Goal: Task Accomplishment & Management: Manage account settings

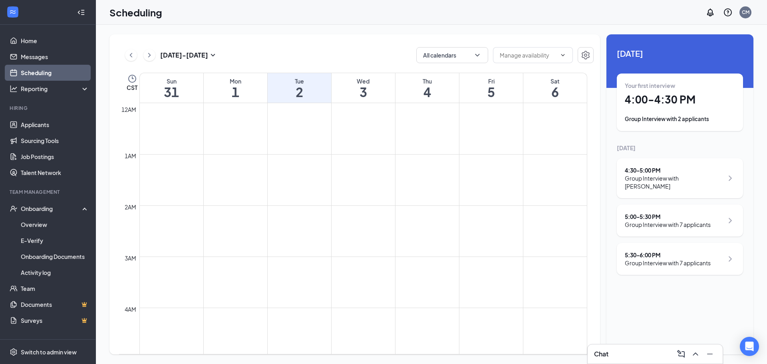
scroll to position [736, 0]
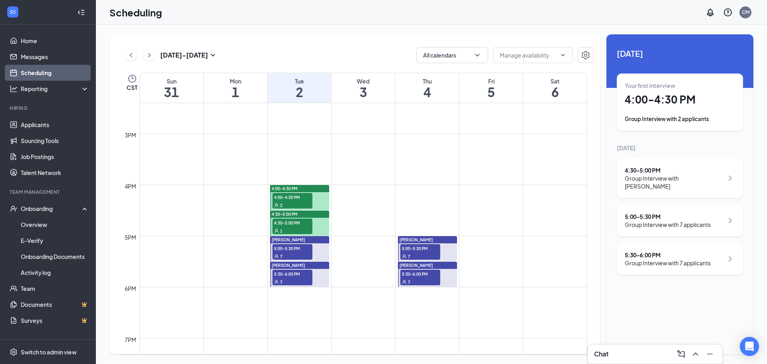
click at [291, 250] on span "5:00-5:30 PM" at bounding box center [292, 248] width 40 height 8
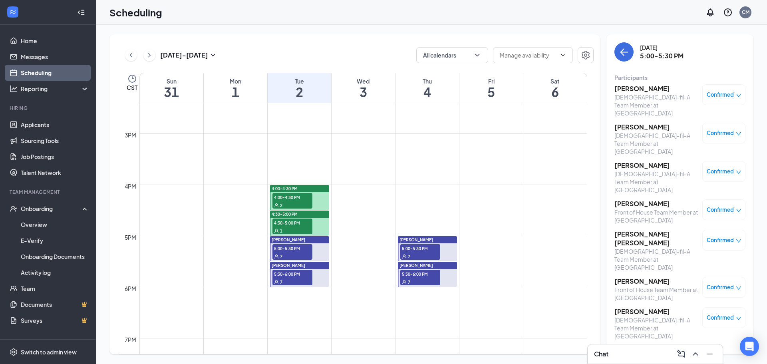
click at [303, 277] on span "5:30-6:00 PM" at bounding box center [292, 274] width 40 height 8
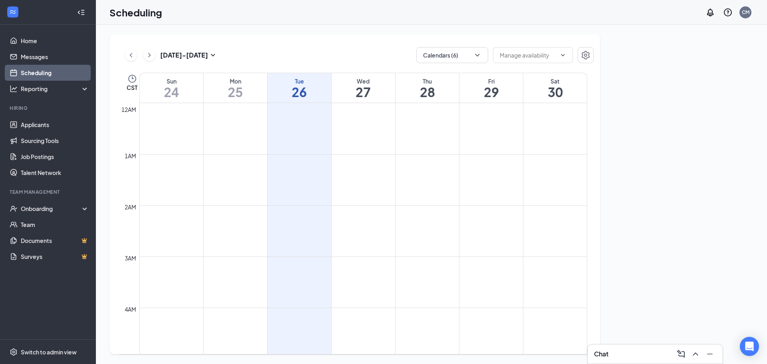
scroll to position [393, 0]
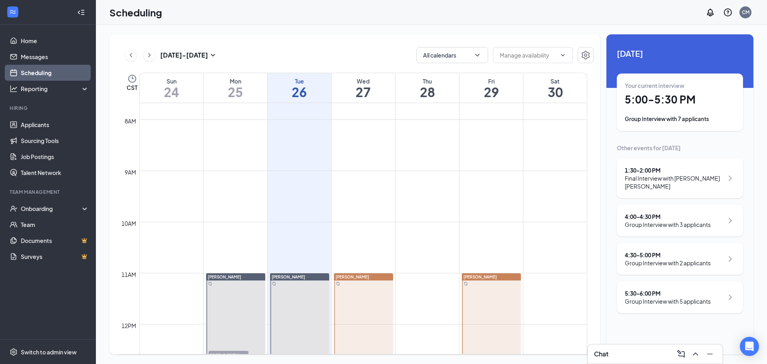
drag, startPoint x: 418, startPoint y: 30, endPoint x: 414, endPoint y: 28, distance: 5.5
click at [416, 30] on div "[DATE] - [DATE] All calendars CST Sun 24 Mon 25 Tue 26 Wed 27 Thu 28 Fri 29 Sat…" at bounding box center [431, 194] width 671 height 339
click at [412, 25] on div "[DATE] - [DATE] All calendars CST Sun 24 Mon 25 Tue 26 Wed 27 Thu 28 Fri 29 Sat…" at bounding box center [431, 194] width 671 height 339
click at [416, 26] on div "[DATE] - [DATE] All calendars CST Sun 24 Mon 25 Tue 26 Wed 27 Thu 28 Fri 29 Sat…" at bounding box center [431, 194] width 671 height 339
click at [415, 26] on div "[DATE] - [DATE] All calendars CST Sun 24 Mon 25 Tue 26 Wed 27 Thu 28 Fri 29 Sat…" at bounding box center [431, 194] width 671 height 339
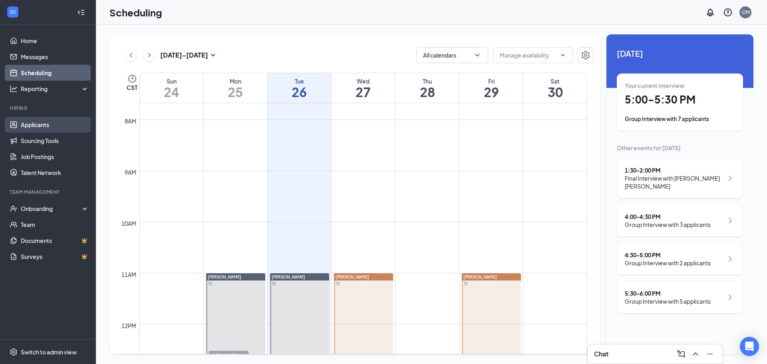
click at [60, 125] on link "Applicants" at bounding box center [55, 125] width 68 height 16
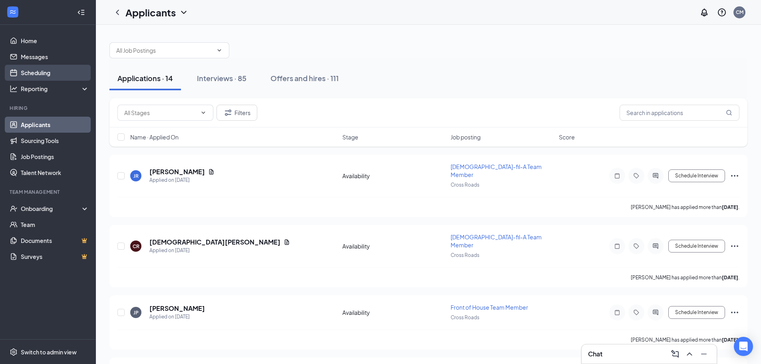
click at [36, 74] on link "Scheduling" at bounding box center [55, 73] width 68 height 16
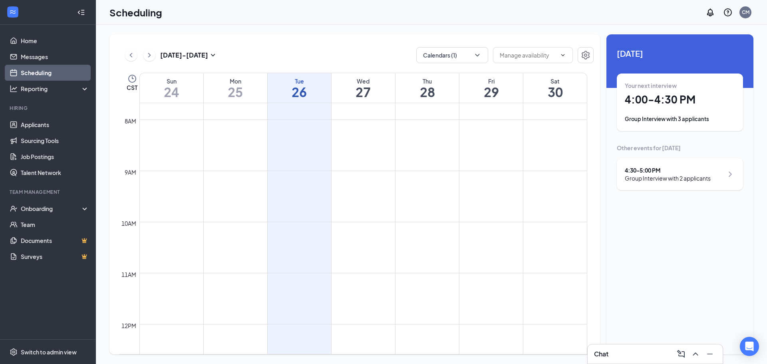
scroll to position [752, 0]
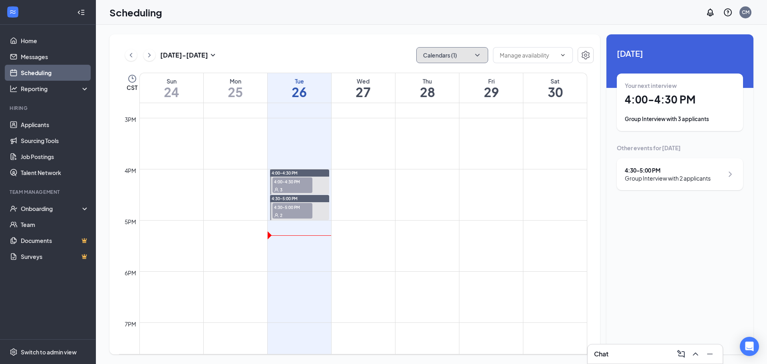
click at [451, 54] on button "Calendars (1)" at bounding box center [452, 55] width 72 height 16
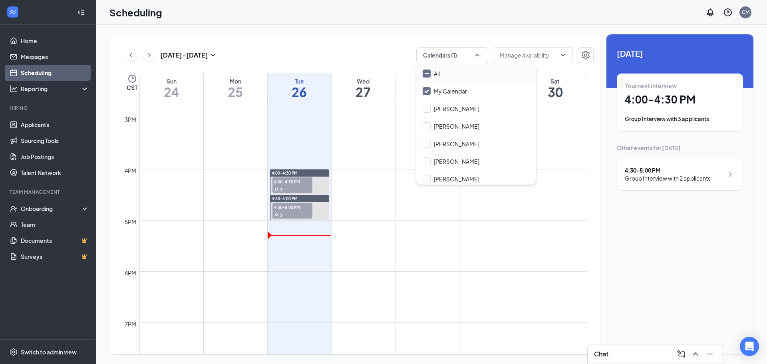
click at [459, 73] on div "All" at bounding box center [476, 74] width 120 height 18
checkbox input "true"
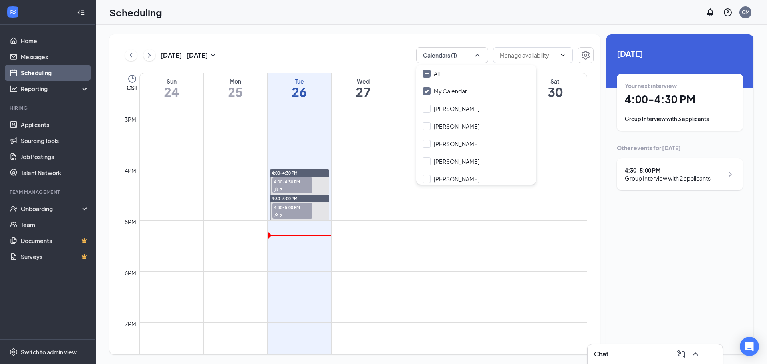
checkbox input "true"
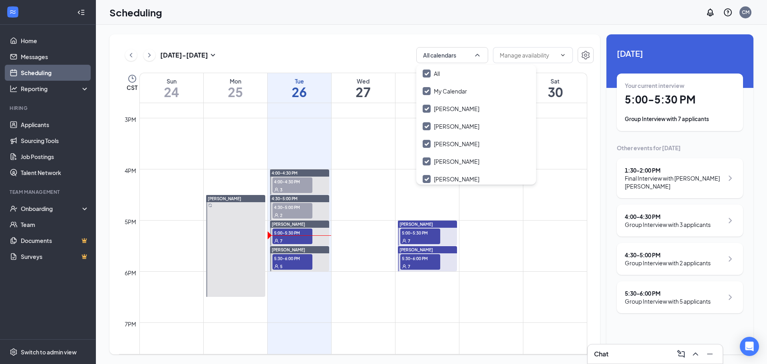
click at [397, 50] on div "[DATE] - [DATE] All calendars" at bounding box center [356, 55] width 474 height 16
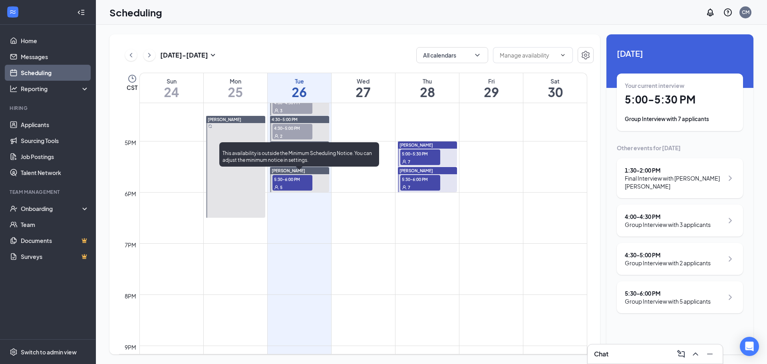
scroll to position [792, 0]
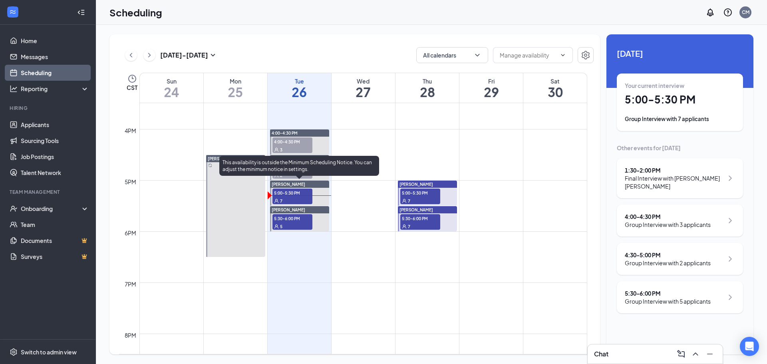
click at [299, 198] on div "7" at bounding box center [292, 200] width 40 height 8
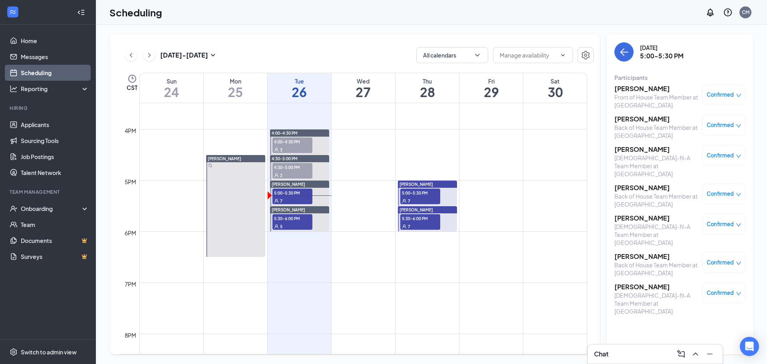
drag, startPoint x: 355, startPoint y: 42, endPoint x: 339, endPoint y: 35, distance: 18.2
click at [339, 35] on div "[DATE] - [DATE] All calendars CST Sun 24 Mon 25 Tue 26 Wed 27 Thu 28 Fri 29 Sat…" at bounding box center [354, 194] width 490 height 320
click at [419, 192] on span "5:00-5:30 PM" at bounding box center [420, 192] width 40 height 8
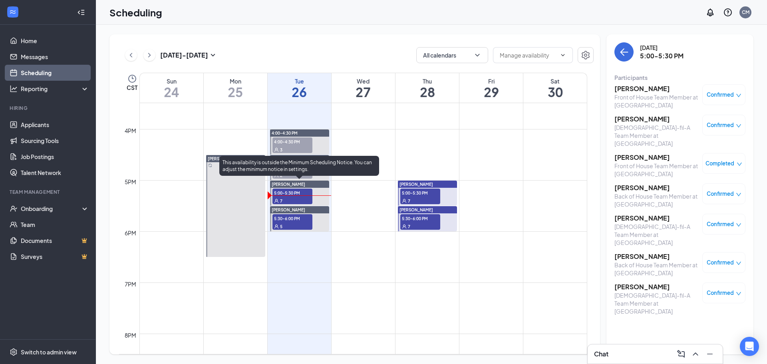
click at [294, 192] on span "5:00-5:30 PM" at bounding box center [292, 192] width 40 height 8
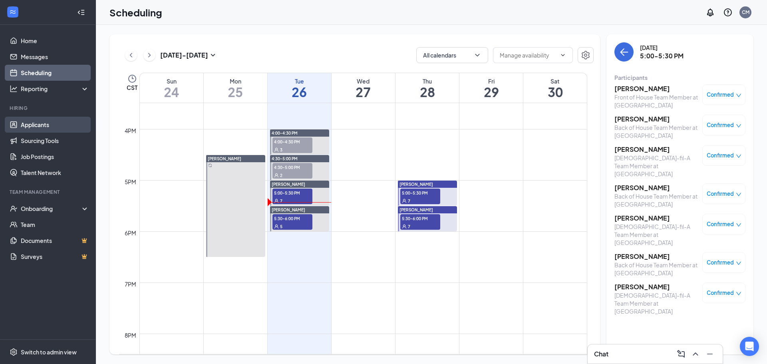
click at [30, 129] on link "Applicants" at bounding box center [55, 125] width 68 height 16
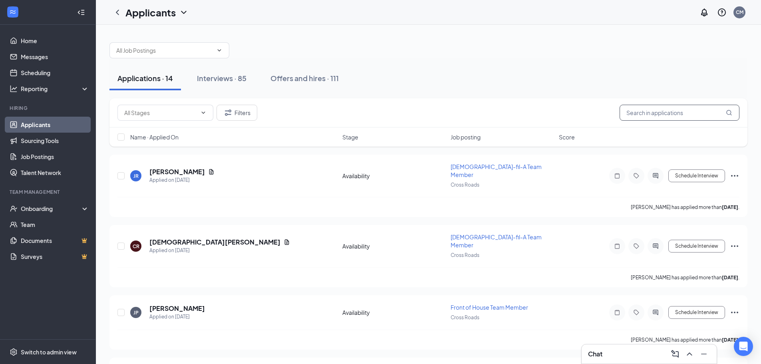
click at [664, 113] on input "text" at bounding box center [679, 113] width 120 height 16
drag, startPoint x: 645, startPoint y: 80, endPoint x: 632, endPoint y: 68, distance: 18.1
click at [632, 68] on div "Applications · 14 Interviews · 85 Offers and hires · 111" at bounding box center [428, 78] width 638 height 24
click at [668, 109] on input "text" at bounding box center [679, 113] width 120 height 16
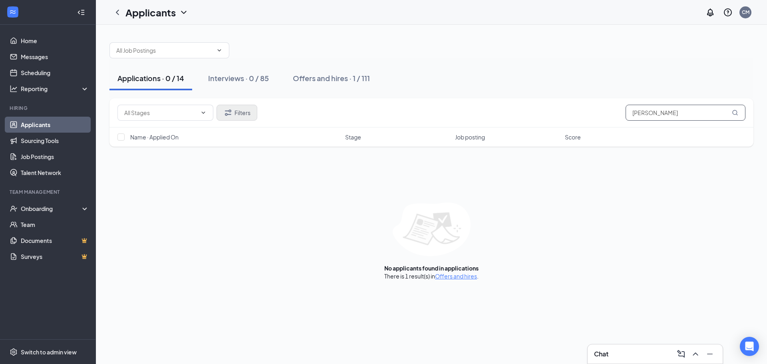
type input "[PERSON_NAME]"
click at [236, 112] on button "Filters" at bounding box center [236, 113] width 41 height 16
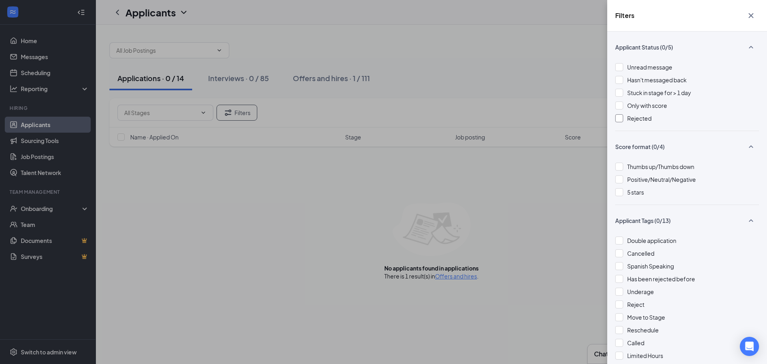
click at [649, 116] on span "Rejected" at bounding box center [639, 118] width 24 height 7
click at [423, 61] on div "Filters Applicant Status (1/5) Unread message Hasn't messaged back Stuck in sta…" at bounding box center [383, 182] width 767 height 364
click at [749, 12] on icon "Cross" at bounding box center [751, 16] width 10 height 10
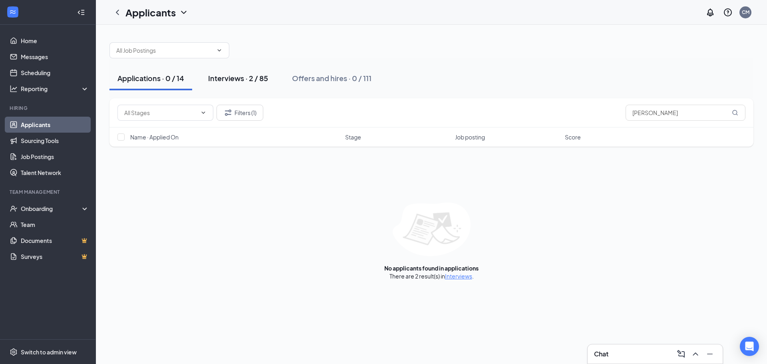
click at [237, 81] on div "Interviews · 2 / 85" at bounding box center [238, 78] width 60 height 10
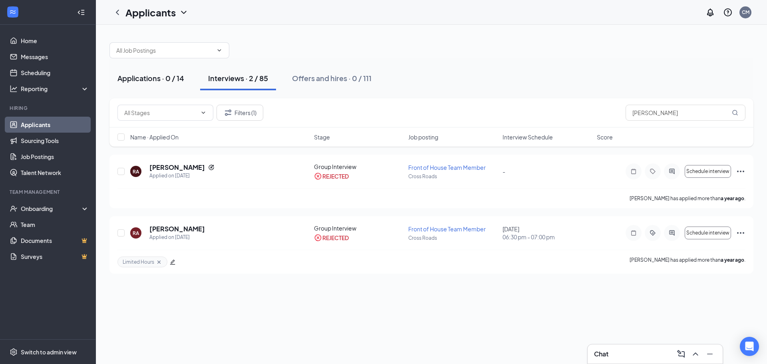
click at [163, 77] on div "Applications · 0 / 14" at bounding box center [150, 78] width 67 height 10
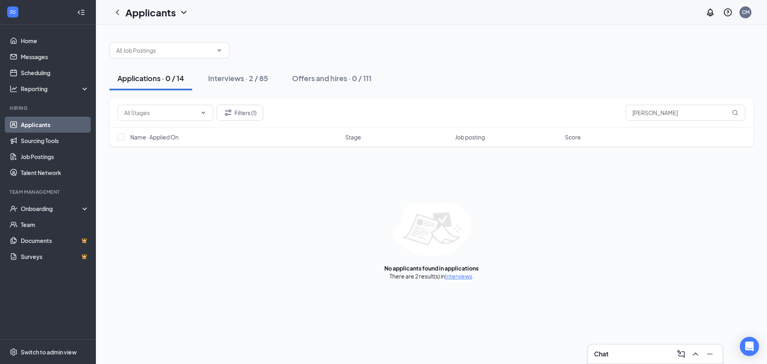
drag, startPoint x: 376, startPoint y: 41, endPoint x: 370, endPoint y: 37, distance: 7.2
click at [370, 37] on div at bounding box center [431, 46] width 644 height 24
drag, startPoint x: 370, startPoint y: 37, endPoint x: 350, endPoint y: 35, distance: 20.4
click at [350, 35] on div at bounding box center [431, 46] width 644 height 24
drag, startPoint x: 472, startPoint y: 65, endPoint x: 463, endPoint y: 54, distance: 14.9
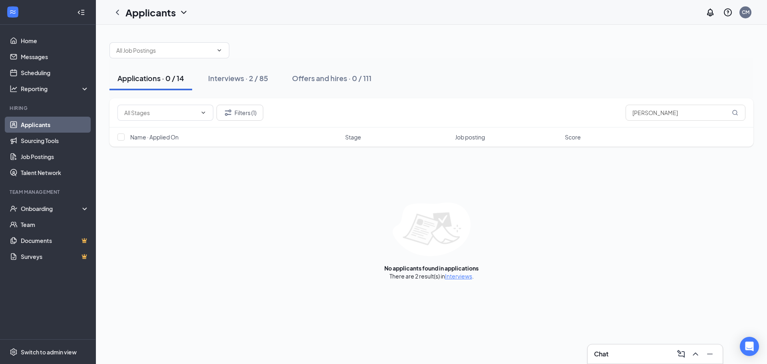
click at [463, 54] on div at bounding box center [431, 46] width 644 height 24
click at [538, 51] on div at bounding box center [431, 46] width 644 height 24
drag, startPoint x: 533, startPoint y: 51, endPoint x: 527, endPoint y: 40, distance: 12.0
drag, startPoint x: 527, startPoint y: 40, endPoint x: 502, endPoint y: 55, distance: 28.5
click at [520, 38] on div at bounding box center [431, 46] width 644 height 24
